Goal: Check status: Check status

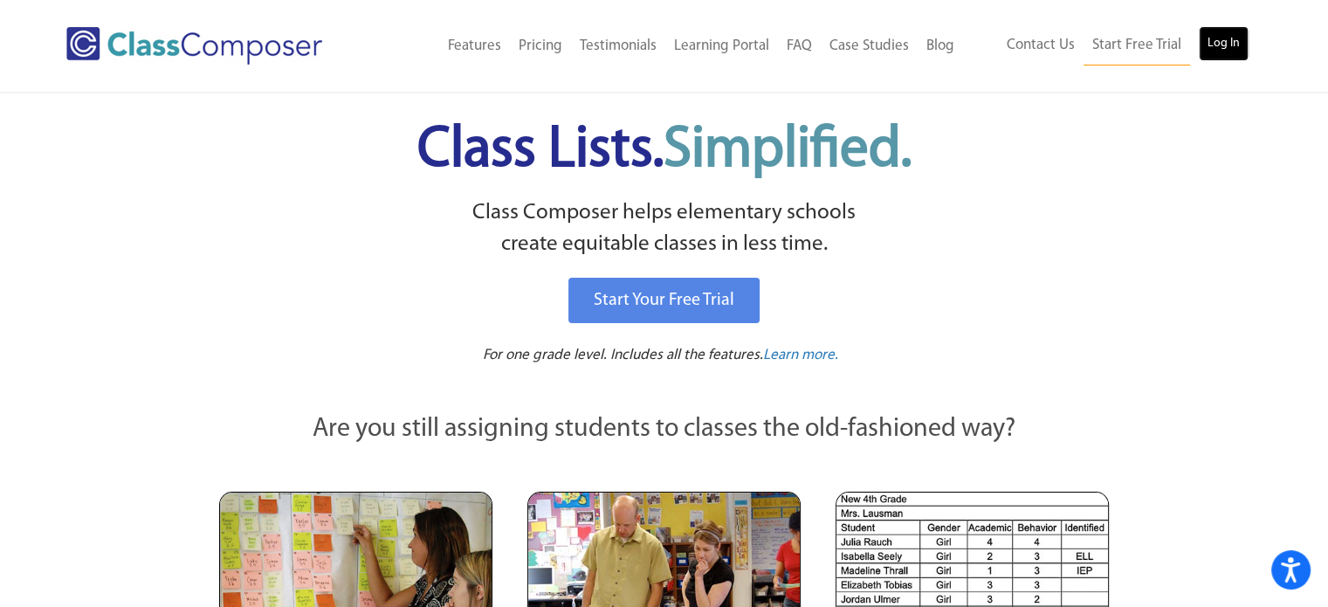
click at [1223, 44] on link "Log In" at bounding box center [1224, 43] width 50 height 35
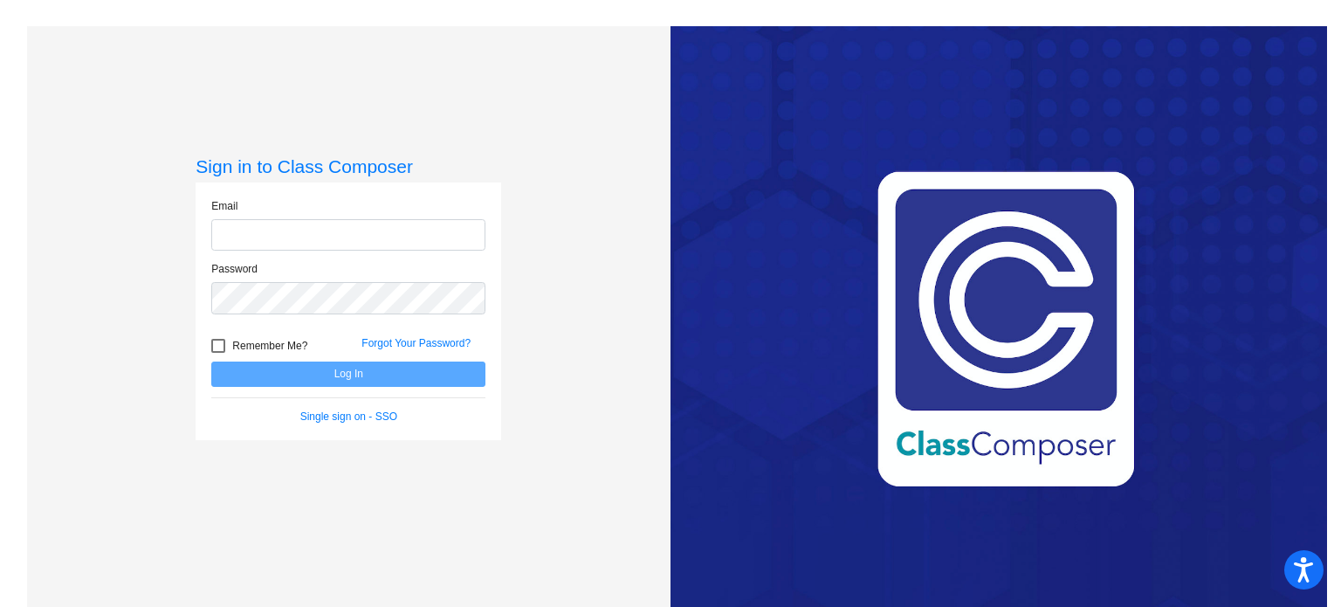
type input "mvarney@mbgsd.org"
click at [375, 371] on button "Log In" at bounding box center [348, 373] width 274 height 25
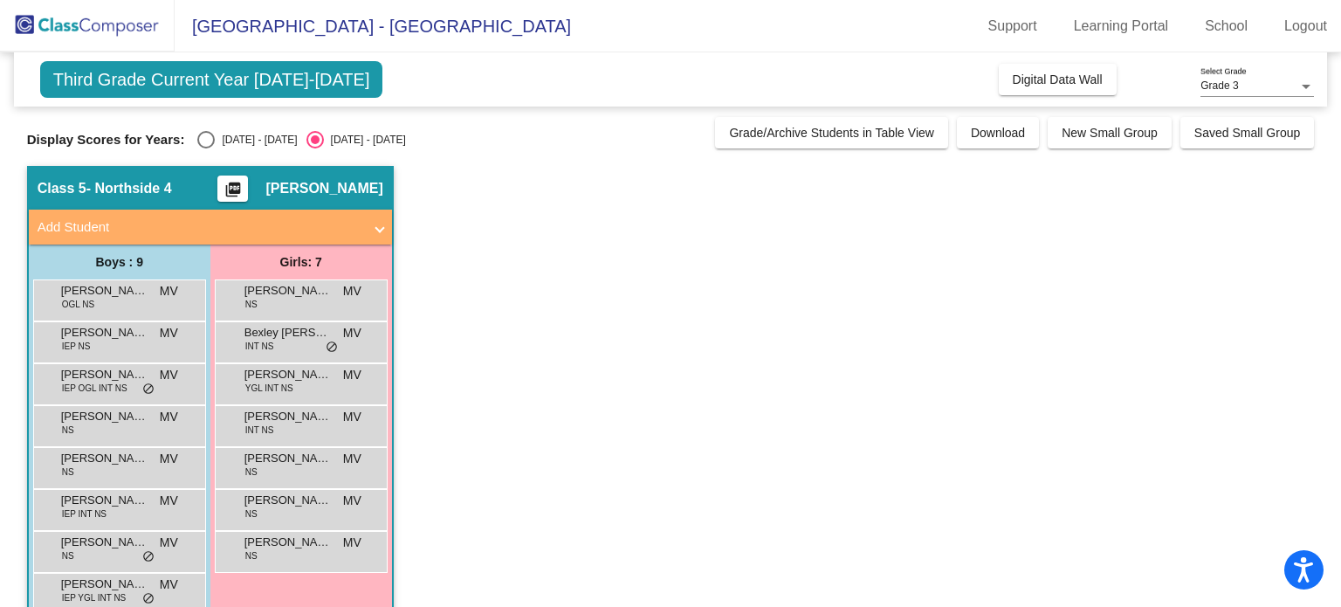
click at [193, 138] on div "Display Scores for Years: 2024 - 2025 2025 - 2026" at bounding box center [367, 139] width 680 height 17
click at [200, 139] on div "Select an option" at bounding box center [205, 139] width 17 height 17
click at [205, 148] on input "2024 - 2025" at bounding box center [205, 148] width 1 height 1
radio input "true"
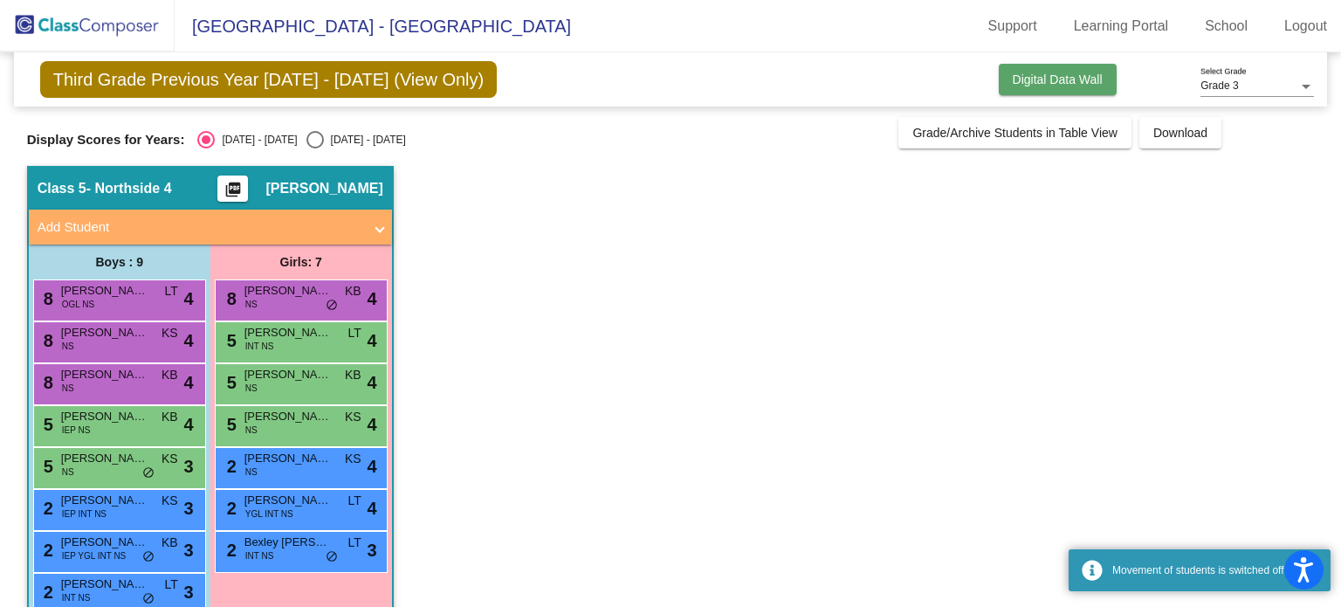
click at [1042, 71] on button "Digital Data Wall" at bounding box center [1058, 79] width 118 height 31
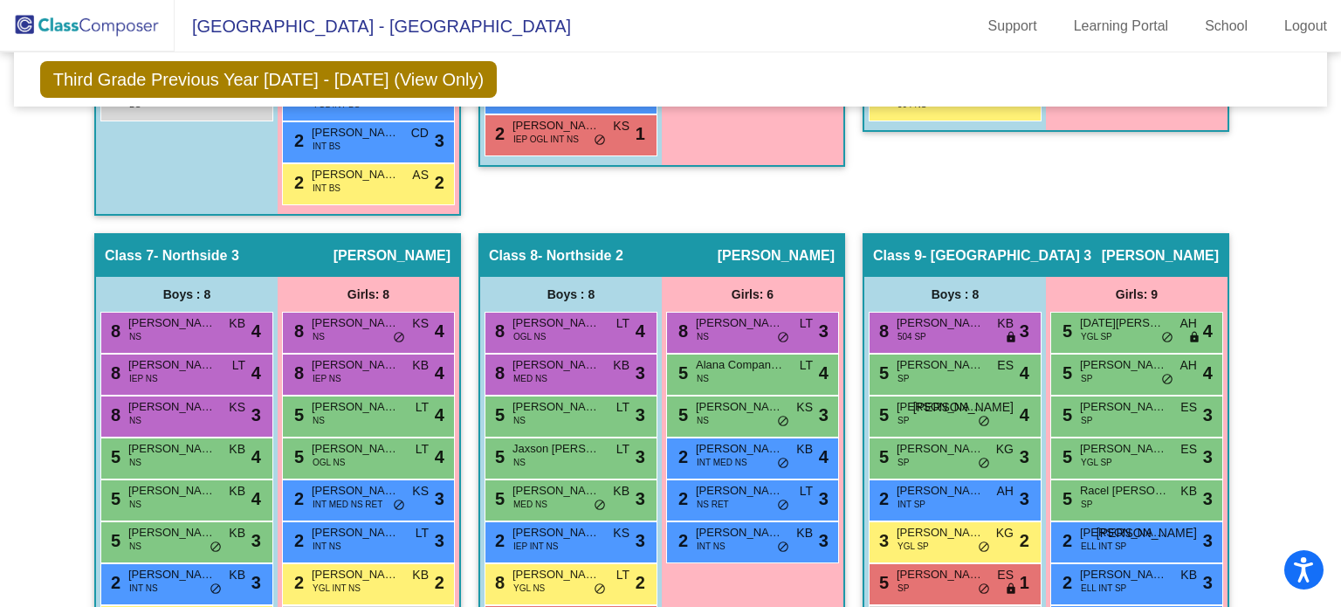
scroll to position [2008, 0]
